Goal: Find specific page/section: Find specific page/section

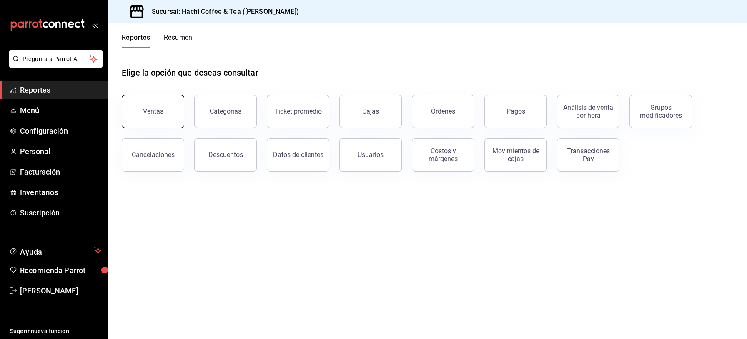
click at [164, 114] on button "Ventas" at bounding box center [153, 111] width 63 height 33
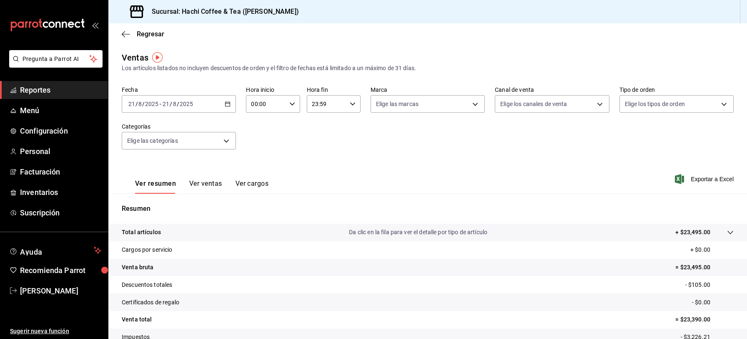
click at [43, 92] on span "Reportes" at bounding box center [60, 89] width 81 height 11
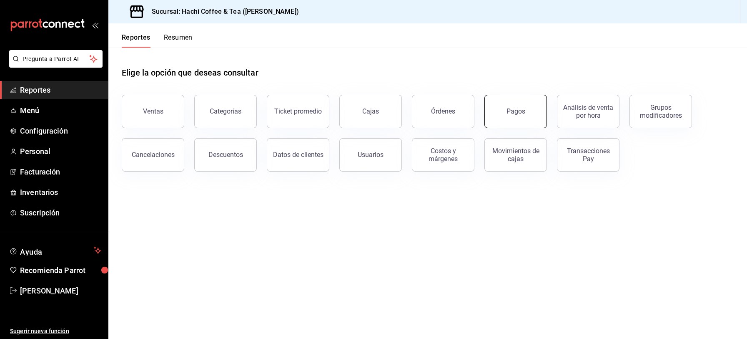
click at [520, 119] on button "Pagos" at bounding box center [515, 111] width 63 height 33
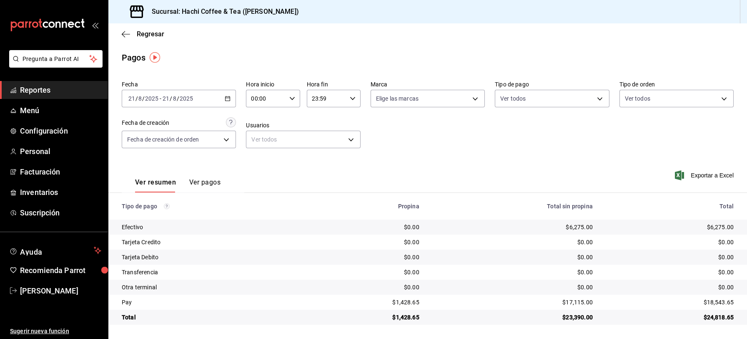
click at [62, 95] on link "Reportes" at bounding box center [54, 90] width 108 height 18
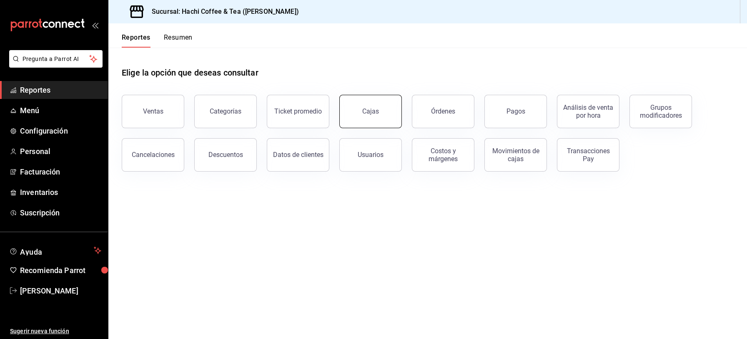
click at [369, 118] on button "Cajas" at bounding box center [370, 111] width 63 height 33
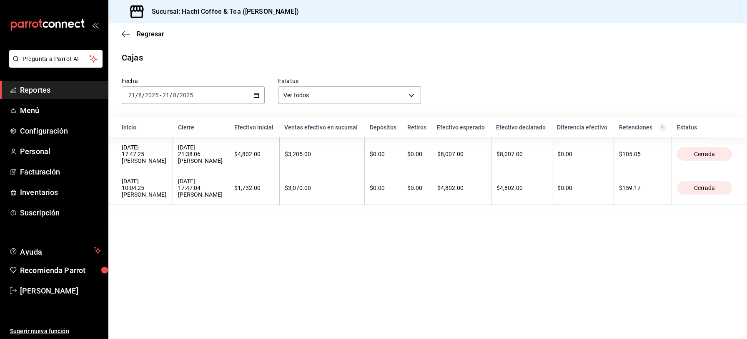
click at [46, 86] on span "Reportes" at bounding box center [60, 89] width 81 height 11
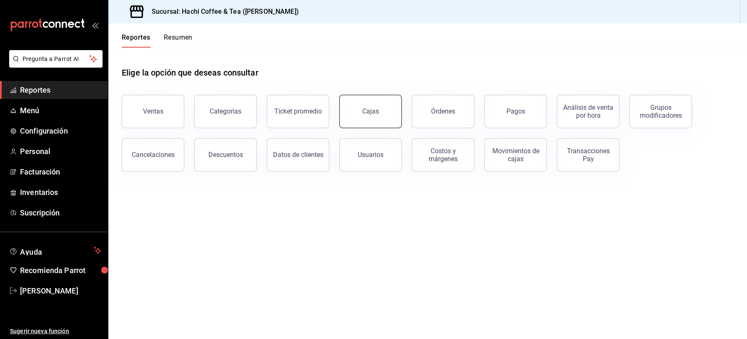
click at [389, 106] on button "Cajas" at bounding box center [370, 111] width 63 height 33
